Goal: Navigation & Orientation: Find specific page/section

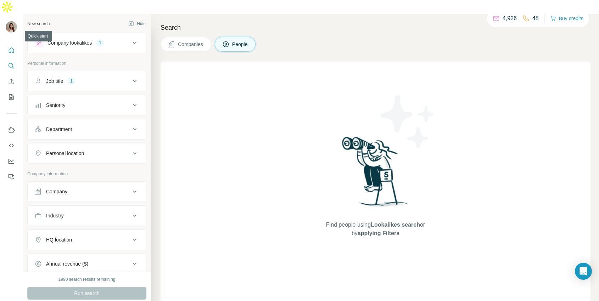
click at [10, 47] on icon "Quick start" at bounding box center [11, 50] width 7 height 7
click at [6, 91] on button "My lists" at bounding box center [11, 97] width 11 height 13
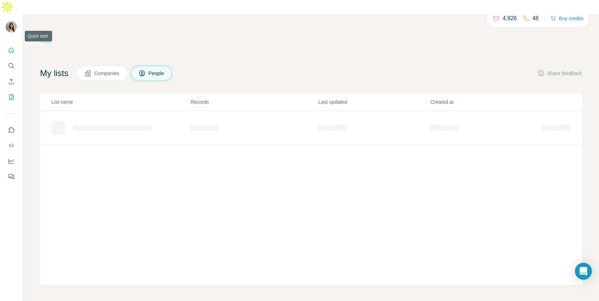
click at [14, 47] on icon "Quick start" at bounding box center [11, 50] width 7 height 7
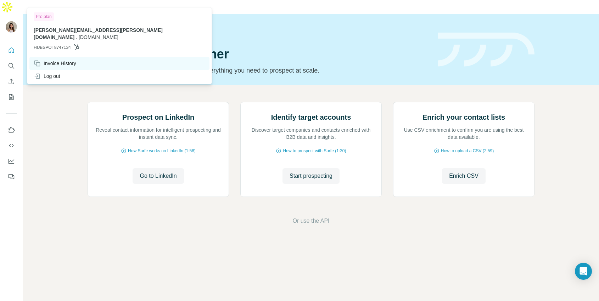
click at [57, 60] on div "Invoice History" at bounding box center [55, 63] width 43 height 7
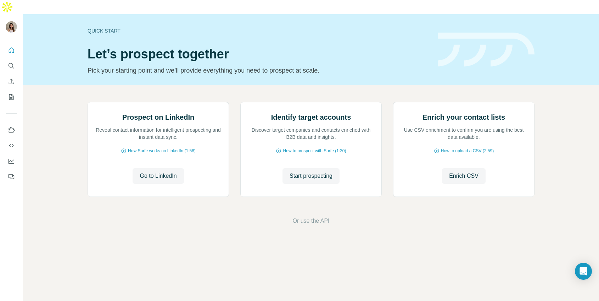
click at [321, 66] on p "Pick your starting point and we’ll provide everything you need to prospect at s…" at bounding box center [259, 71] width 342 height 10
